Goal: Find specific page/section: Find specific page/section

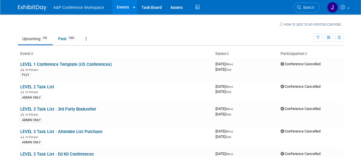
click at [301, 4] on link "Search" at bounding box center [306, 8] width 26 height 10
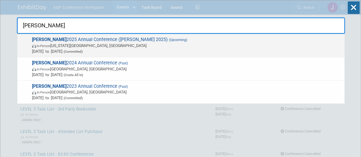
type input "[PERSON_NAME]"
click at [103, 39] on span "[PERSON_NAME] 2025 Annual Conference ([PERSON_NAME] 2025) (Upcoming) In-Person …" at bounding box center [185, 45] width 311 height 17
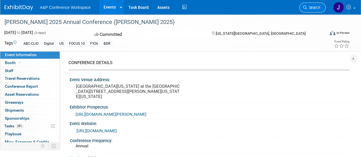
click at [310, 6] on span "Search" at bounding box center [313, 7] width 13 height 4
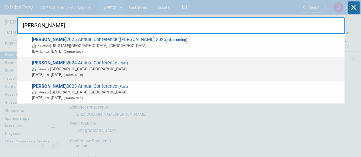
type input "[PERSON_NAME]"
click at [71, 62] on span "[PERSON_NAME] 2024 Annual Conference (Past) In-Person [GEOGRAPHIC_DATA], [GEOGR…" at bounding box center [185, 68] width 311 height 17
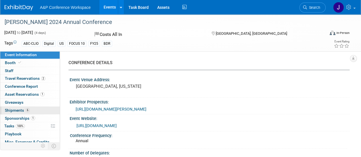
click at [19, 110] on span "Shipments 6" at bounding box center [17, 110] width 25 height 5
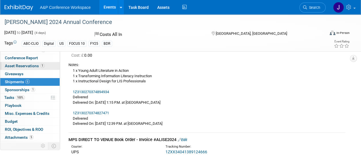
scroll to position [34, 0]
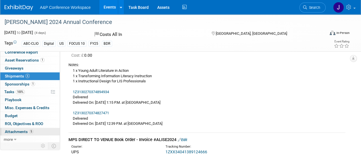
click at [27, 130] on span "Attachments 5" at bounding box center [19, 132] width 29 height 5
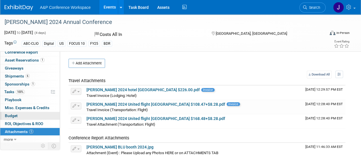
scroll to position [0, 0]
